Goal: Task Accomplishment & Management: Use online tool/utility

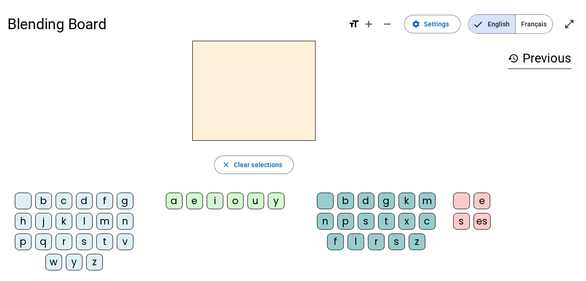
click at [540, 26] on span "Français" at bounding box center [533, 24] width 37 height 19
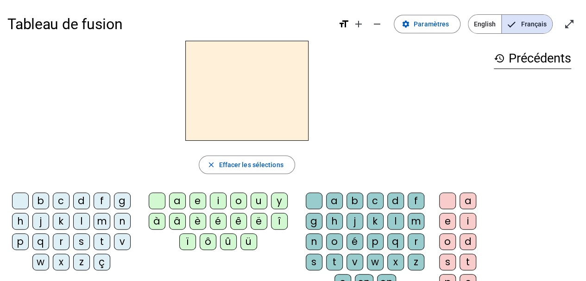
click at [36, 197] on div "b" at bounding box center [40, 201] width 17 height 17
click at [40, 198] on div "b" at bounding box center [40, 201] width 17 height 17
click at [45, 197] on div "b" at bounding box center [40, 201] width 17 height 17
drag, startPoint x: 363, startPoint y: 4, endPoint x: 456, endPoint y: 69, distance: 112.4
click at [456, 69] on div "b" at bounding box center [246, 91] width 479 height 100
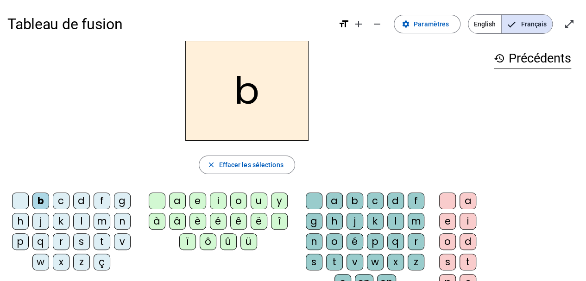
drag, startPoint x: 508, startPoint y: 1, endPoint x: 381, endPoint y: 122, distance: 175.8
click at [381, 122] on div "b" at bounding box center [246, 91] width 479 height 100
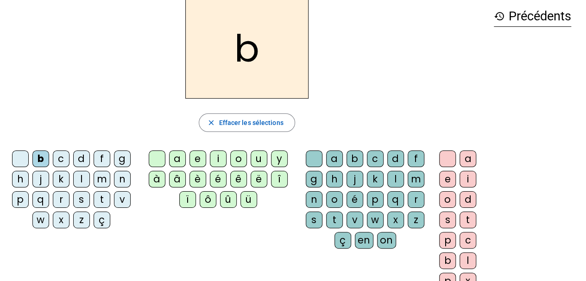
scroll to position [44, 0]
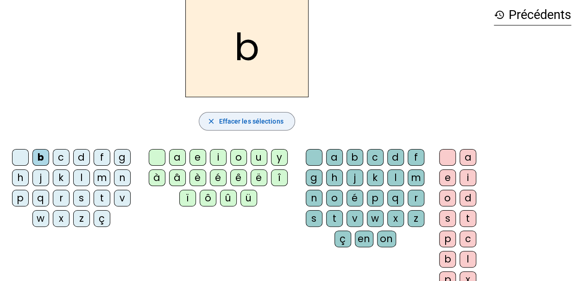
click at [273, 117] on span "Effacer les sélections" at bounding box center [250, 121] width 64 height 11
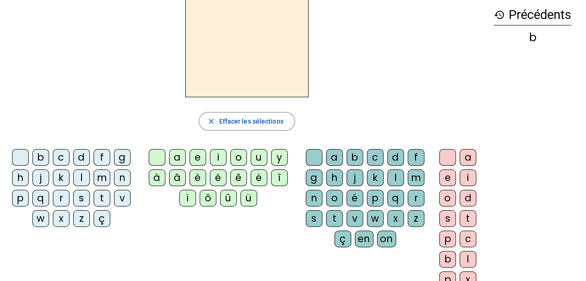
click at [501, 13] on mat-icon "history" at bounding box center [498, 14] width 11 height 11
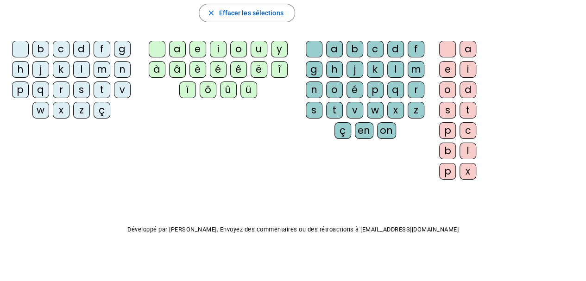
scroll to position [0, 0]
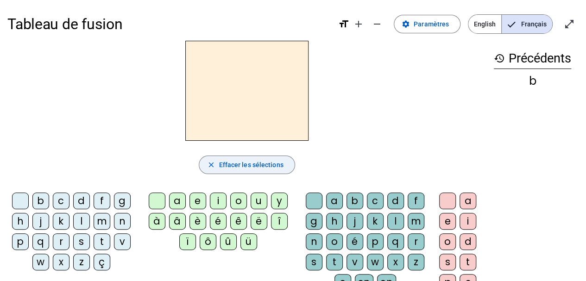
click at [241, 159] on span "Effacer les sélections" at bounding box center [250, 164] width 64 height 11
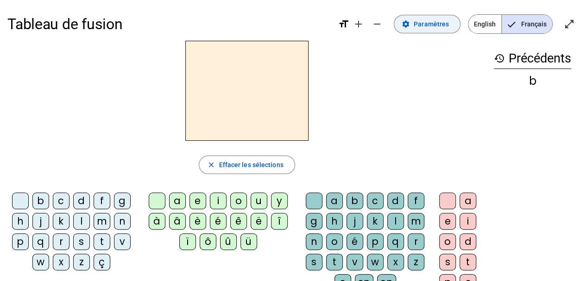
click at [430, 22] on span "Paramètres" at bounding box center [430, 24] width 35 height 11
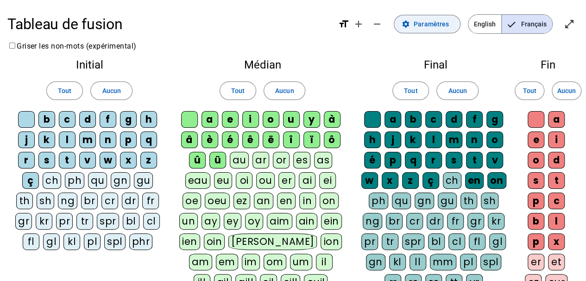
click at [421, 31] on span at bounding box center [427, 24] width 66 height 22
drag, startPoint x: 494, startPoint y: 25, endPoint x: 504, endPoint y: 25, distance: 9.7
click at [504, 25] on span "Français" at bounding box center [526, 24] width 50 height 19
click at [487, 25] on span "English" at bounding box center [484, 24] width 33 height 19
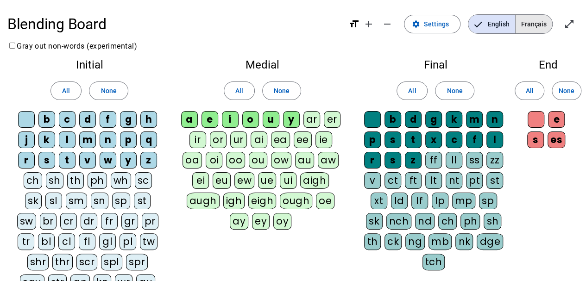
click at [543, 22] on span "Français" at bounding box center [533, 24] width 37 height 19
